Goal: Find specific page/section: Find specific page/section

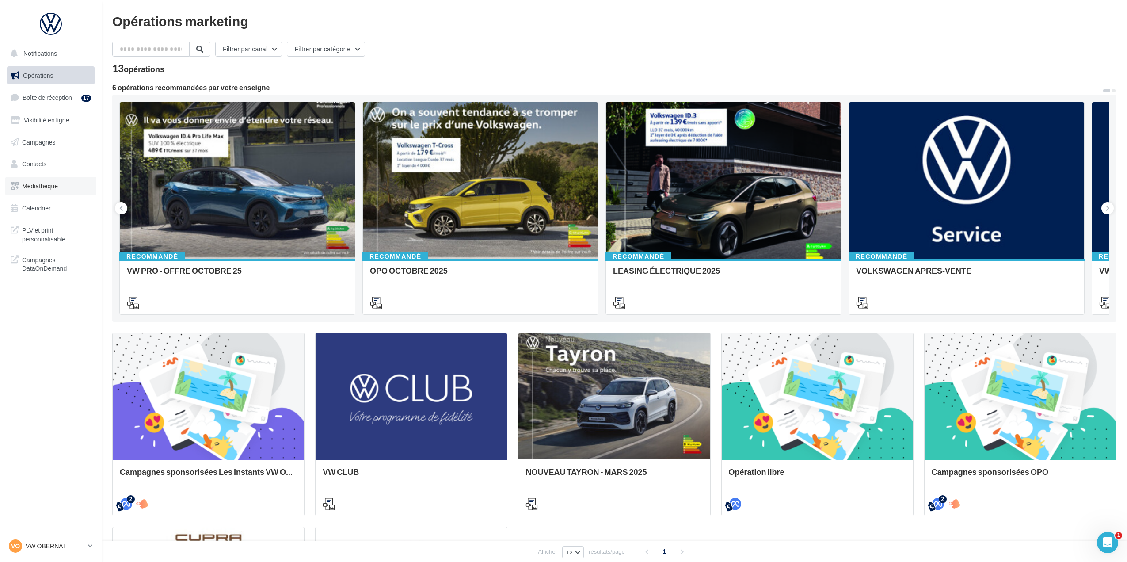
click at [60, 186] on link "Médiathèque" at bounding box center [50, 186] width 91 height 19
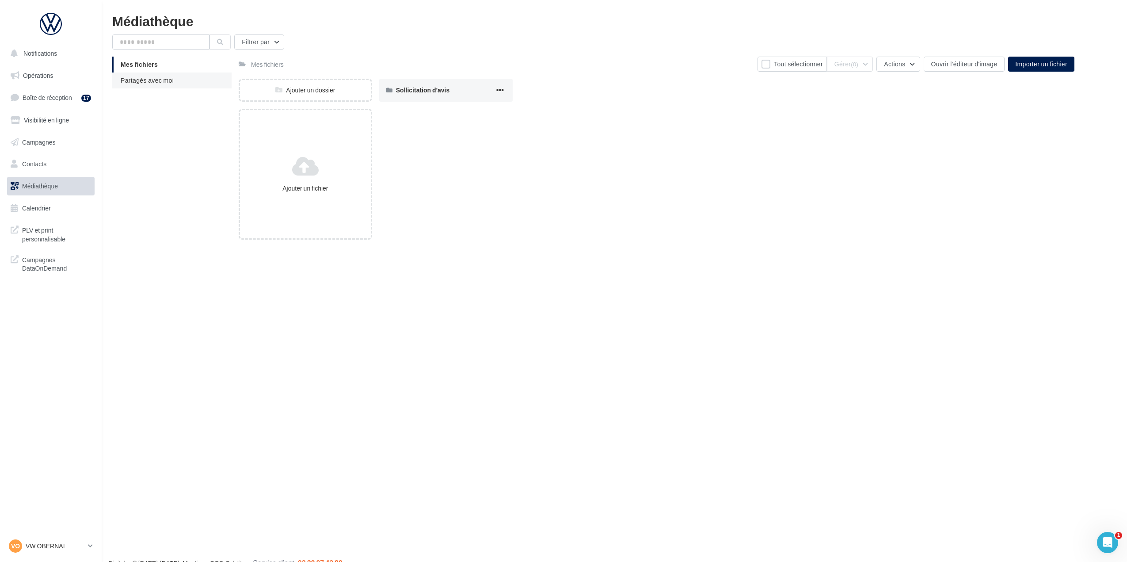
click at [184, 78] on li "Partagés avec moi" at bounding box center [171, 80] width 119 height 16
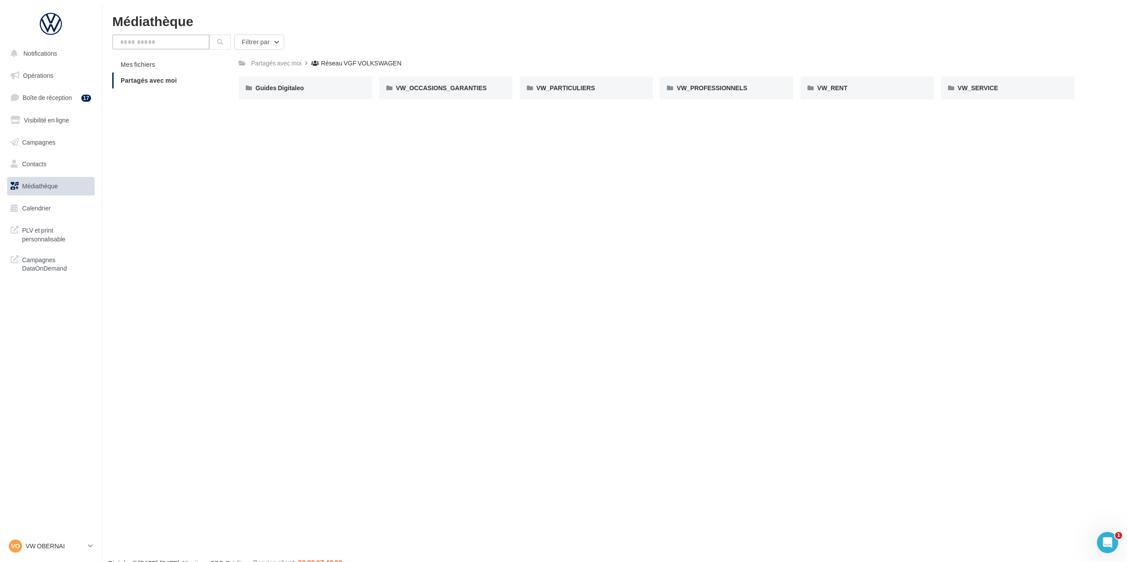
click at [170, 43] on input "text" at bounding box center [160, 41] width 97 height 15
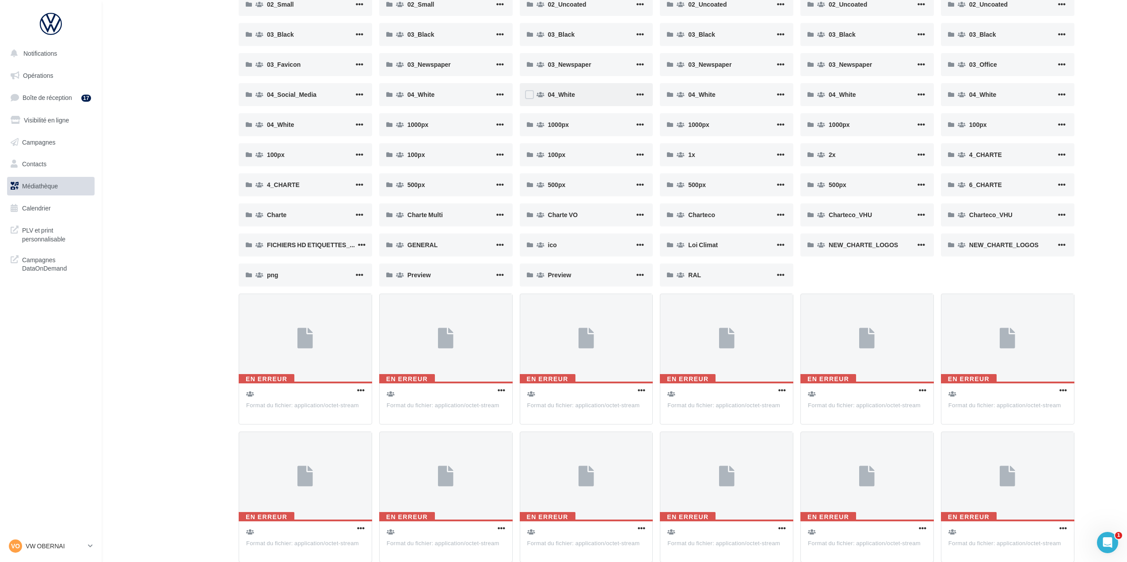
scroll to position [574, 0]
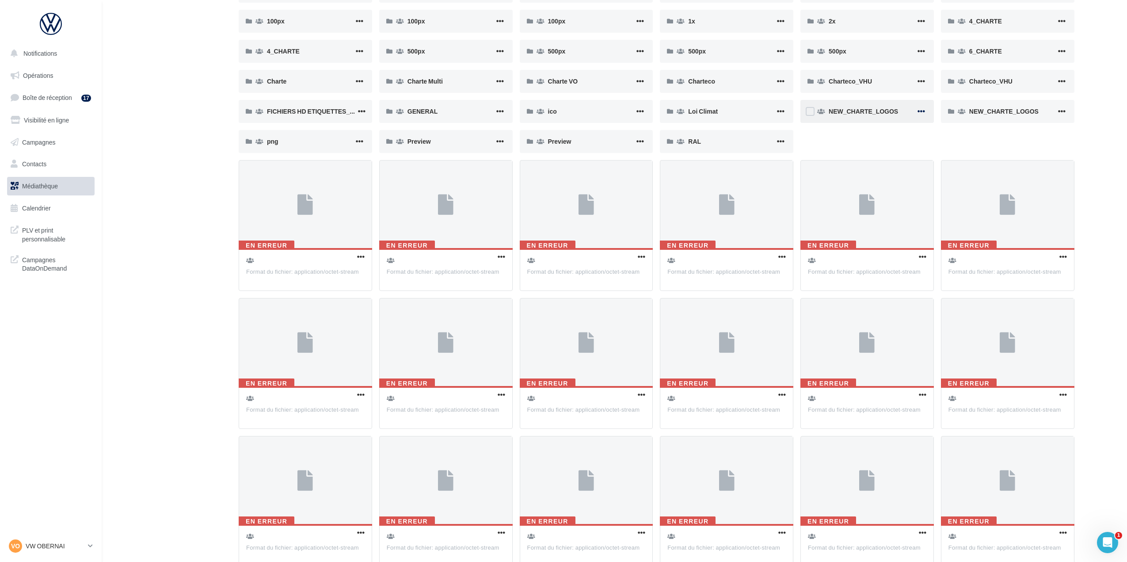
type input "******"
click at [920, 110] on span "button" at bounding box center [921, 111] width 8 height 8
click at [879, 109] on span "NEW_CHARTE_LOGOS" at bounding box center [863, 111] width 69 height 8
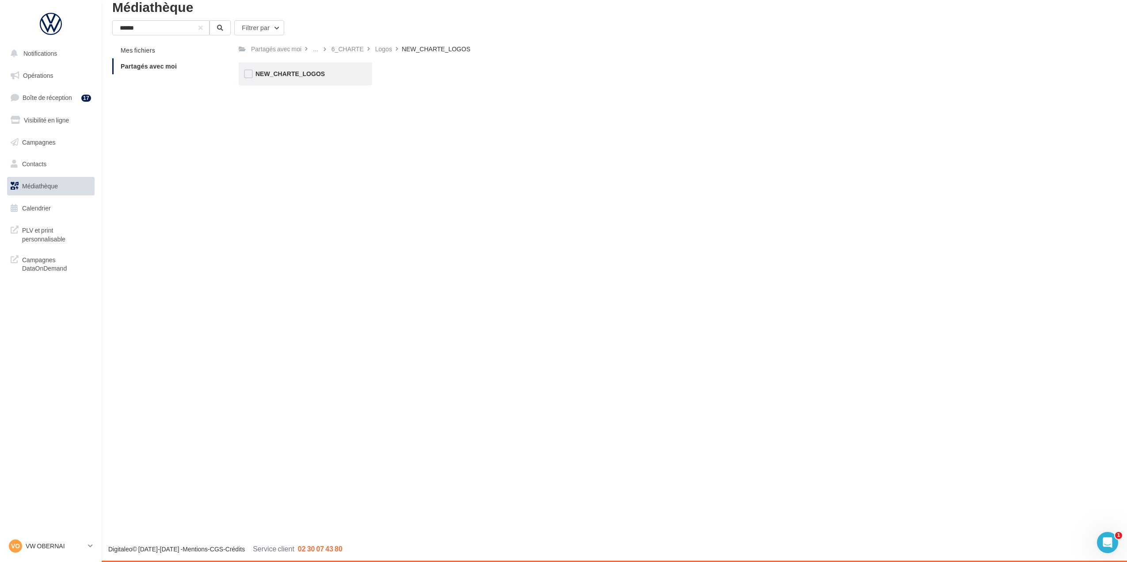
click at [281, 80] on div "NEW_CHARTE_LOGOS" at bounding box center [305, 73] width 133 height 23
click at [321, 79] on div "01_Print" at bounding box center [305, 73] width 133 height 23
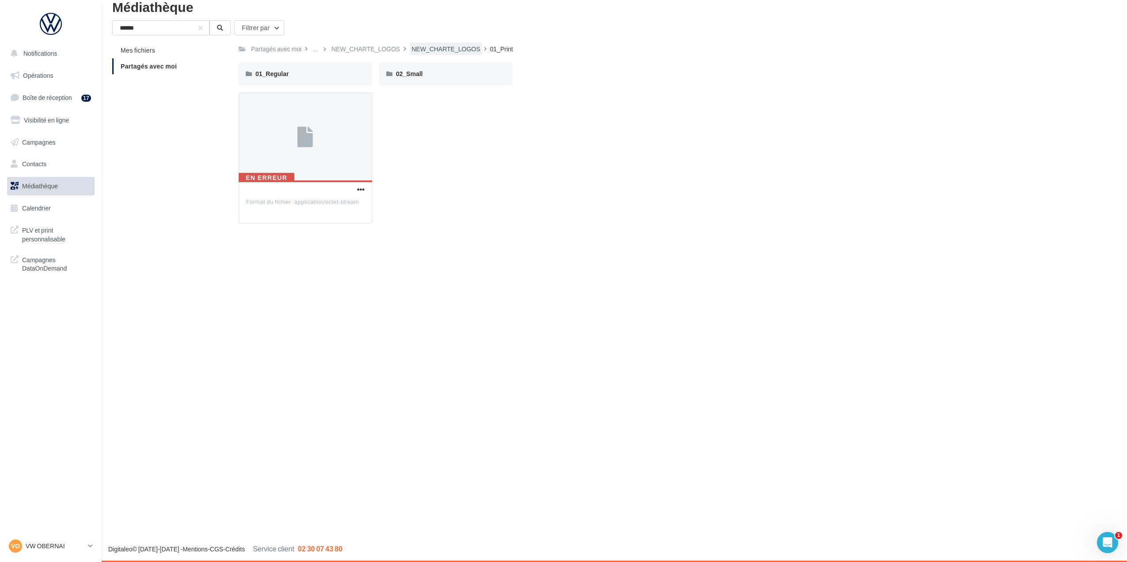
click at [437, 55] on div "NEW_CHARTE_LOGOS" at bounding box center [446, 48] width 72 height 13
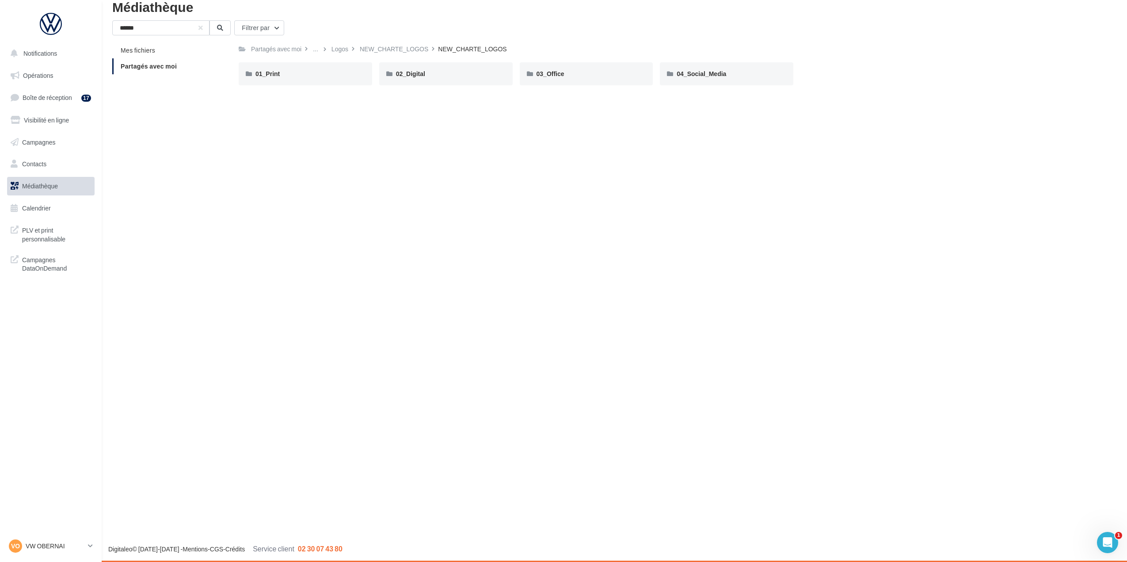
click at [651, 225] on div "Notifications Opérations Boîte de réception 17 Visibilité en ligne Campagnes Co…" at bounding box center [563, 281] width 1127 height 562
